Goal: Communication & Community: Participate in discussion

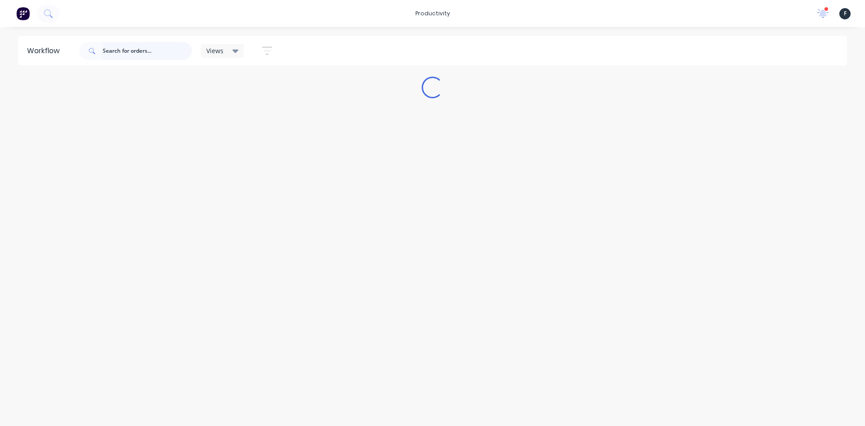
drag, startPoint x: 0, startPoint y: 0, endPoint x: 120, endPoint y: 47, distance: 128.8
click at [120, 49] on input "text" at bounding box center [147, 51] width 89 height 18
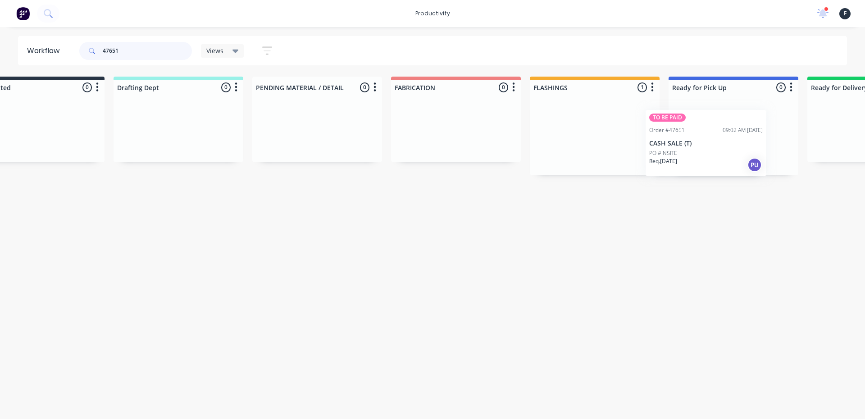
scroll to position [0, 57]
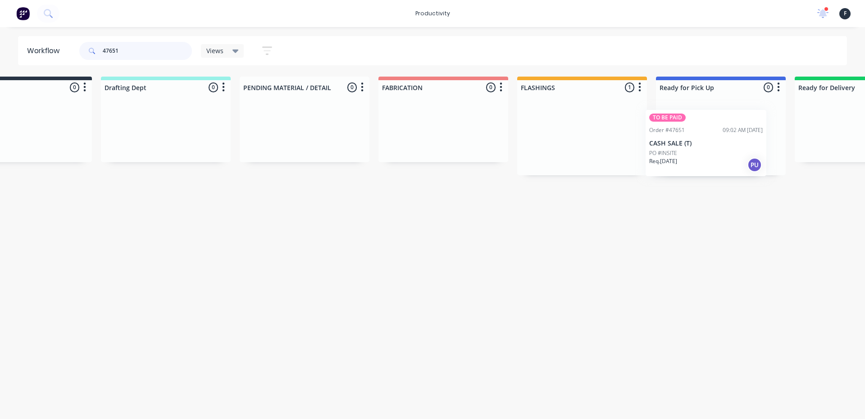
drag, startPoint x: 613, startPoint y: 141, endPoint x: 684, endPoint y: 149, distance: 71.2
click at [684, 149] on div "Submitted 0 Sort By Created date Required date Order number Customer name Most …" at bounding box center [687, 126] width 1502 height 99
type input "47651"
click at [684, 149] on div "TO BE PAID Order #47651 09:02 AM 09/09/25 CASH SALE (T) PO #INSITE Req. 09/09/2…" at bounding box center [721, 135] width 130 height 81
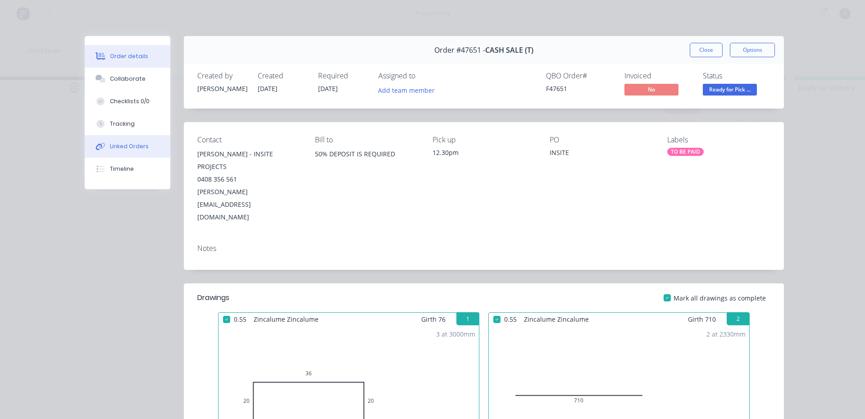
drag, startPoint x: 120, startPoint y: 86, endPoint x: 140, endPoint y: 154, distance: 71.1
click at [120, 86] on button "Collaborate" at bounding box center [128, 79] width 86 height 23
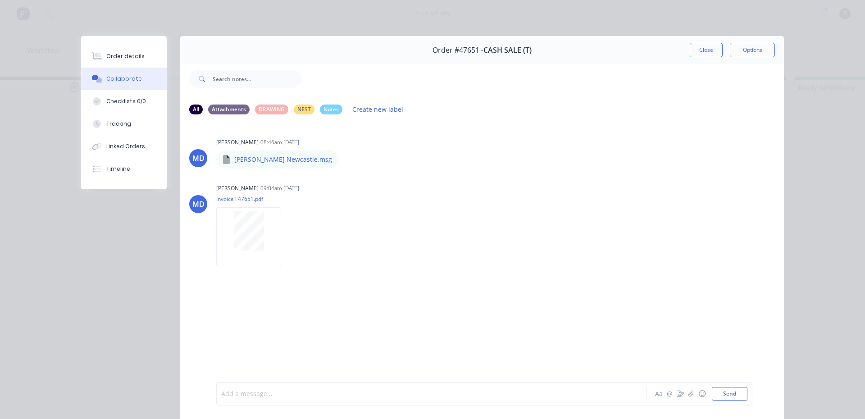
drag, startPoint x: 244, startPoint y: 390, endPoint x: 229, endPoint y: 383, distance: 16.7
click at [244, 391] on div at bounding box center [419, 393] width 394 height 9
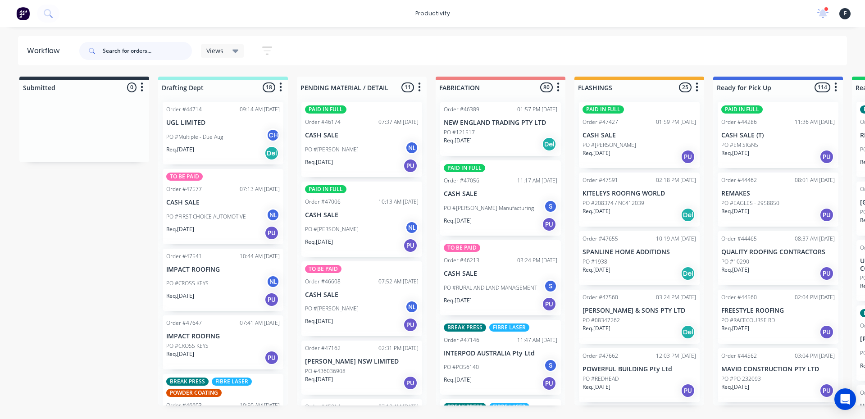
click at [122, 49] on input "text" at bounding box center [147, 51] width 89 height 18
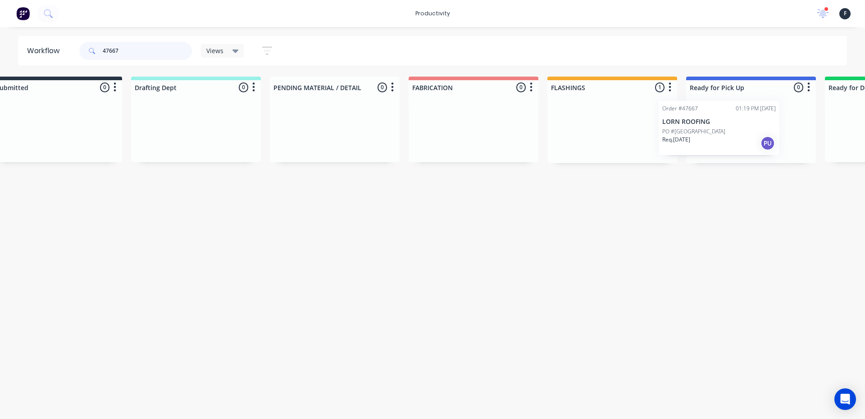
drag, startPoint x: 602, startPoint y: 137, endPoint x: 684, endPoint y: 136, distance: 82.4
click at [684, 136] on div "Submitted 0 Sort By Created date Required date Order number Customer name Most …" at bounding box center [717, 120] width 1502 height 86
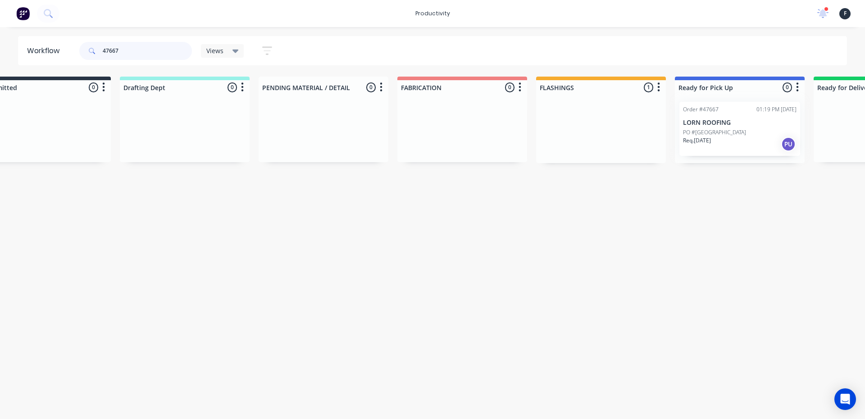
type input "47667"
click at [738, 133] on div at bounding box center [740, 129] width 130 height 68
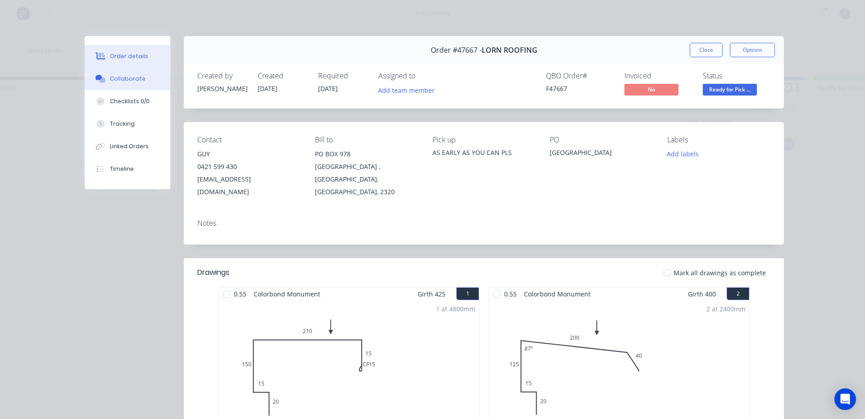
click at [115, 77] on div "Collaborate" at bounding box center [128, 79] width 36 height 8
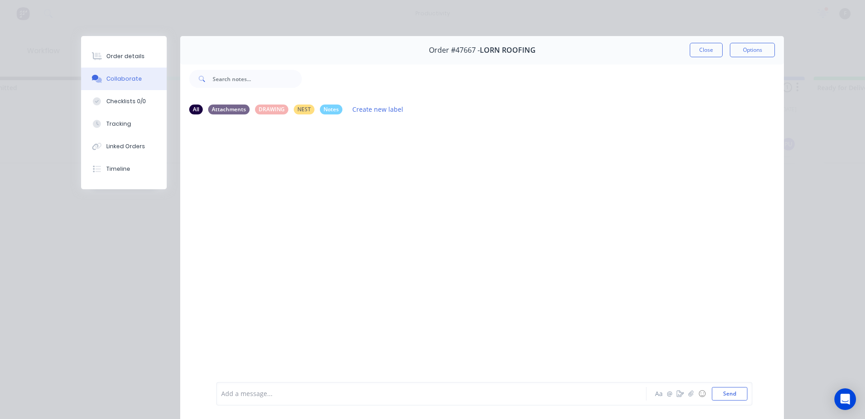
click at [264, 401] on div "Add a message... Aa @ ☺ Send" at bounding box center [484, 393] width 536 height 23
click at [263, 396] on div at bounding box center [419, 393] width 394 height 9
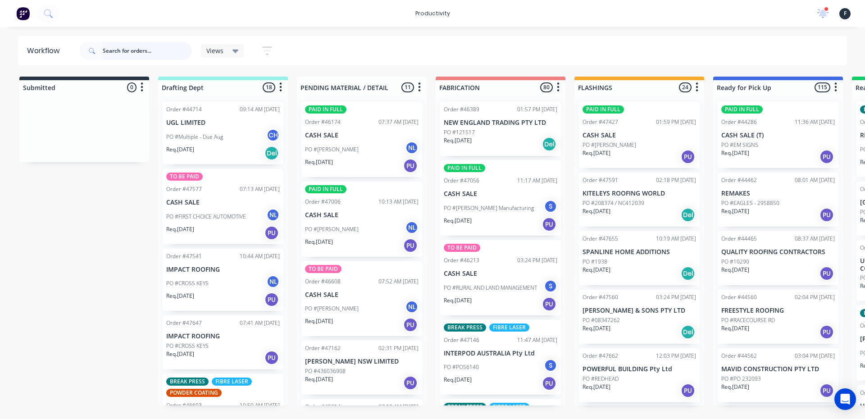
click at [143, 56] on input "text" at bounding box center [147, 51] width 89 height 18
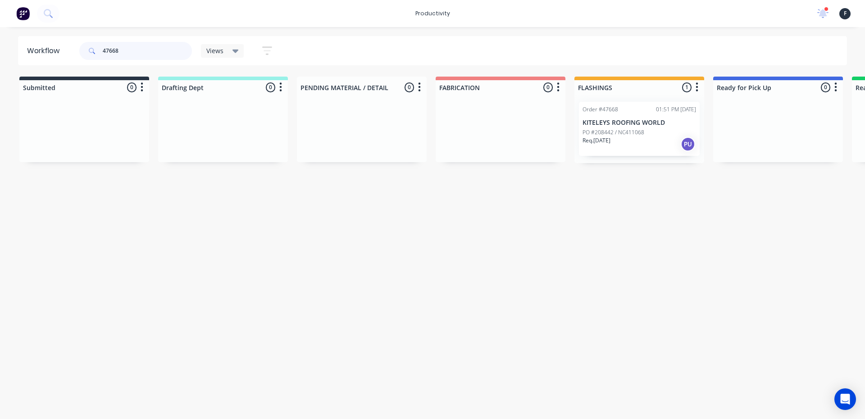
type input "47668"
click at [671, 138] on div "Req. [DATE] PU" at bounding box center [638, 143] width 113 height 15
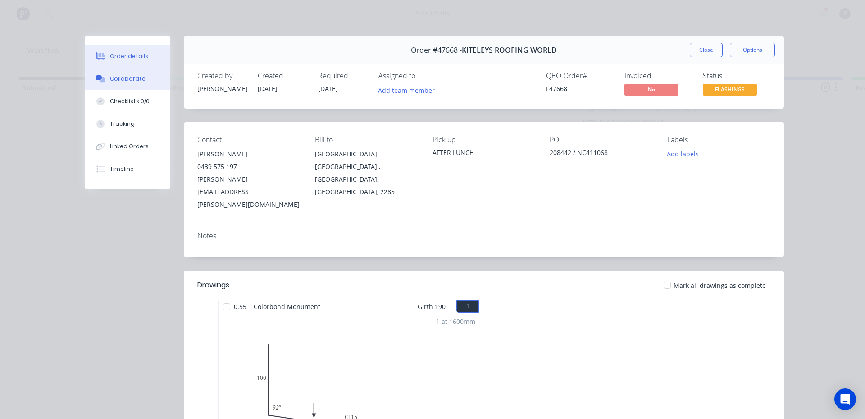
click at [120, 78] on div "Collaborate" at bounding box center [128, 79] width 36 height 8
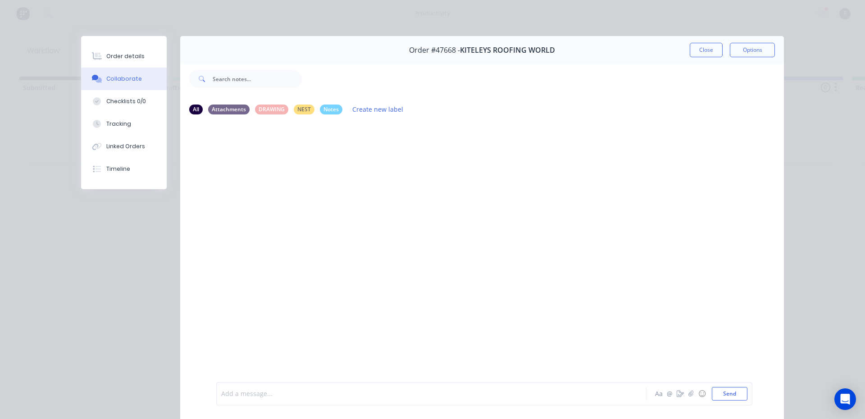
click at [277, 393] on div at bounding box center [419, 393] width 394 height 9
click at [730, 396] on button "Send" at bounding box center [729, 394] width 36 height 14
click at [697, 50] on button "Close" at bounding box center [705, 50] width 33 height 14
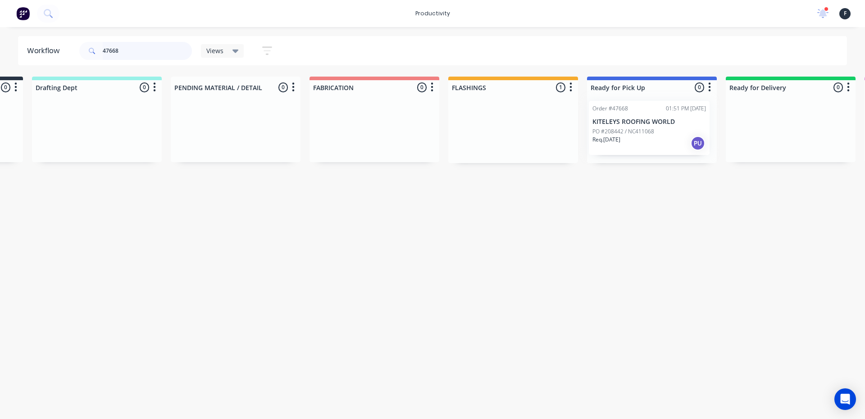
scroll to position [0, 130]
drag, startPoint x: 651, startPoint y: 135, endPoint x: 658, endPoint y: 131, distance: 8.7
click at [663, 133] on div "Submitted 0 Sort By Created date Required date Order number Customer name Most …" at bounding box center [615, 120] width 1502 height 86
